Goal: Check status

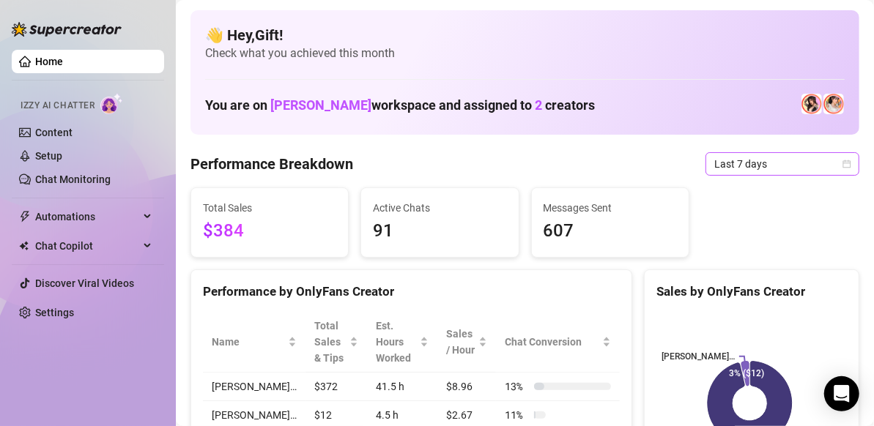
click at [842, 166] on icon "calendar" at bounding box center [846, 164] width 9 height 9
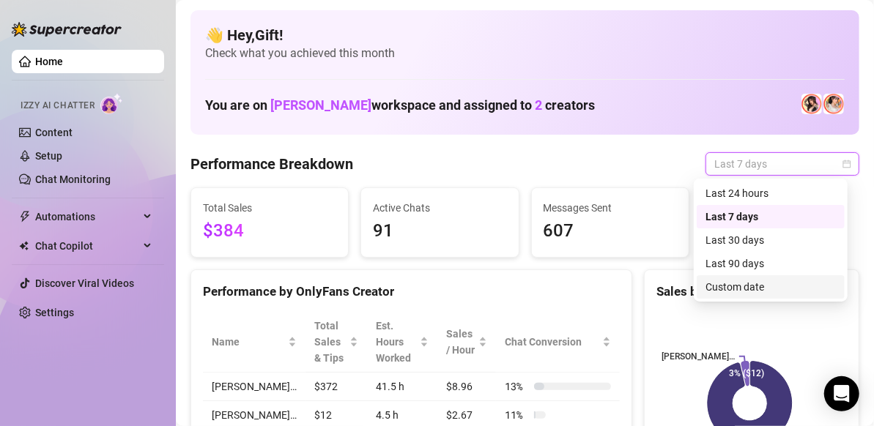
click at [722, 289] on div "Custom date" at bounding box center [770, 287] width 130 height 16
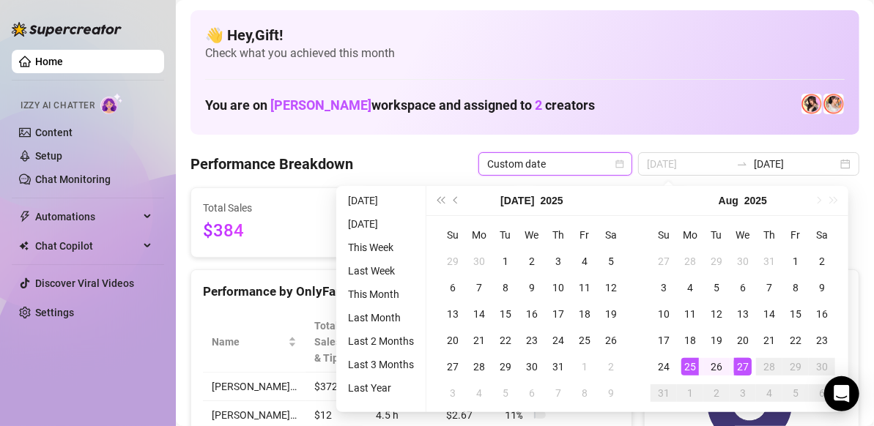
type input "[DATE]"
click at [686, 363] on div "25" at bounding box center [690, 367] width 18 height 18
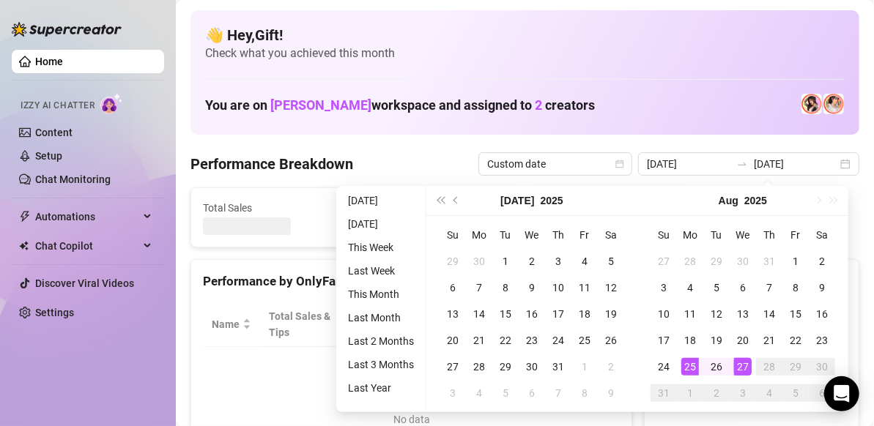
type input "[DATE]"
